Goal: Task Accomplishment & Management: Complete application form

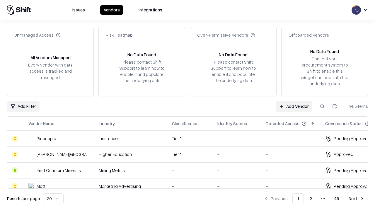
click at [294, 106] on link "Add Vendor" at bounding box center [294, 106] width 37 height 11
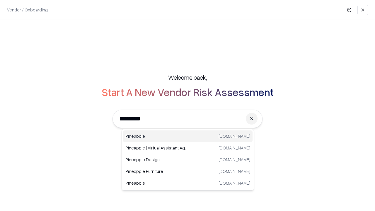
click at [188, 136] on div "Pineapple [DOMAIN_NAME]" at bounding box center [188, 136] width 130 height 12
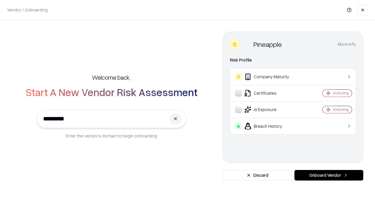
type input "*********"
click at [329, 175] on button "Onboard Vendor" at bounding box center [329, 175] width 69 height 11
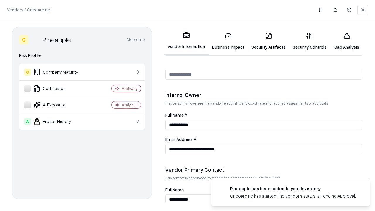
scroll to position [304, 0]
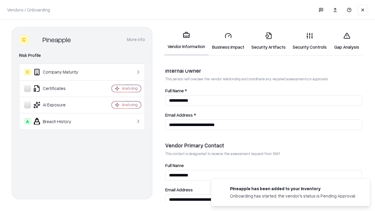
click at [228, 41] on link "Business Impact" at bounding box center [228, 41] width 39 height 27
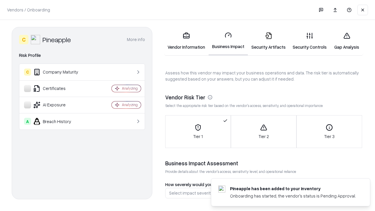
click at [268, 41] on link "Security Artifacts" at bounding box center [268, 41] width 41 height 27
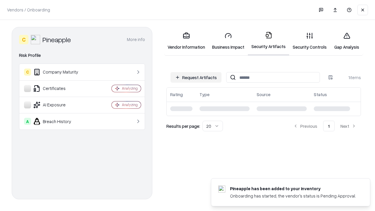
click at [196, 77] on button "Request Artifacts" at bounding box center [196, 77] width 51 height 11
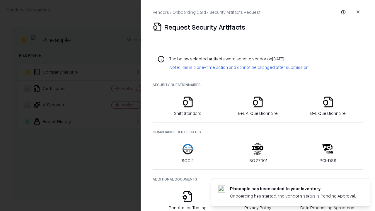
click at [188, 106] on icon "button" at bounding box center [188, 102] width 12 height 12
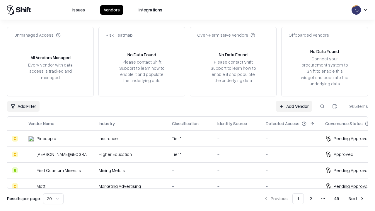
click at [294, 106] on link "Add Vendor" at bounding box center [294, 106] width 37 height 11
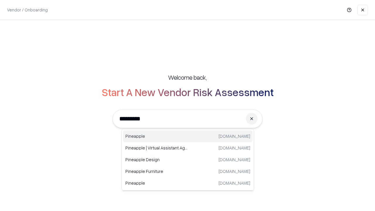
click at [188, 136] on div "Pineapple [DOMAIN_NAME]" at bounding box center [188, 136] width 130 height 12
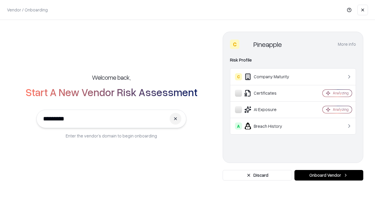
type input "*********"
click at [329, 175] on button "Onboard Vendor" at bounding box center [329, 175] width 69 height 11
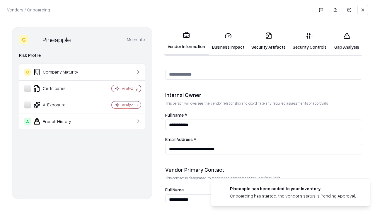
scroll to position [304, 0]
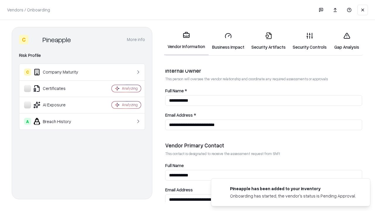
click at [347, 41] on link "Gap Analysis" at bounding box center [346, 41] width 33 height 27
